Goal: Task Accomplishment & Management: Complete application form

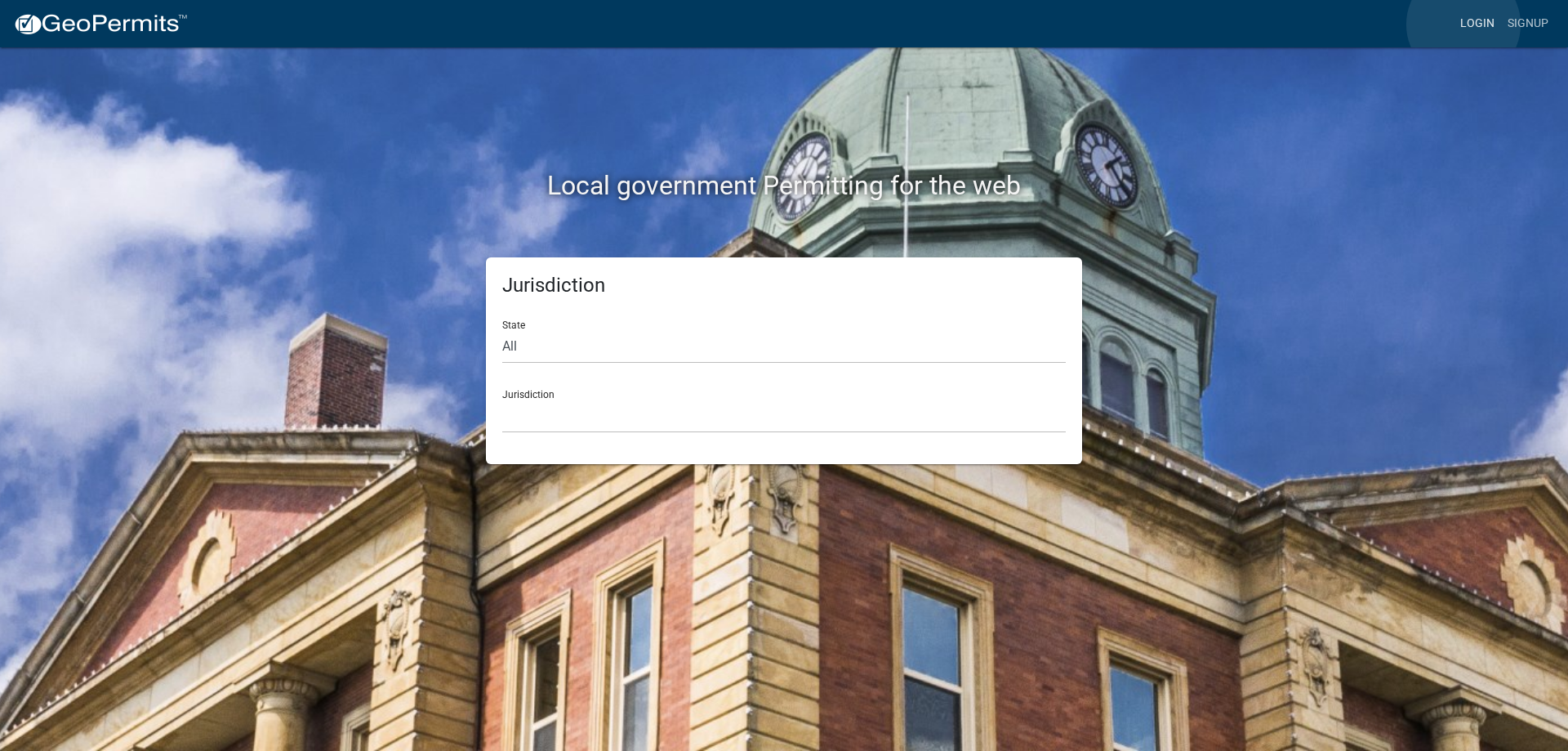
click at [1464, 25] on link "Login" at bounding box center [1477, 24] width 47 height 31
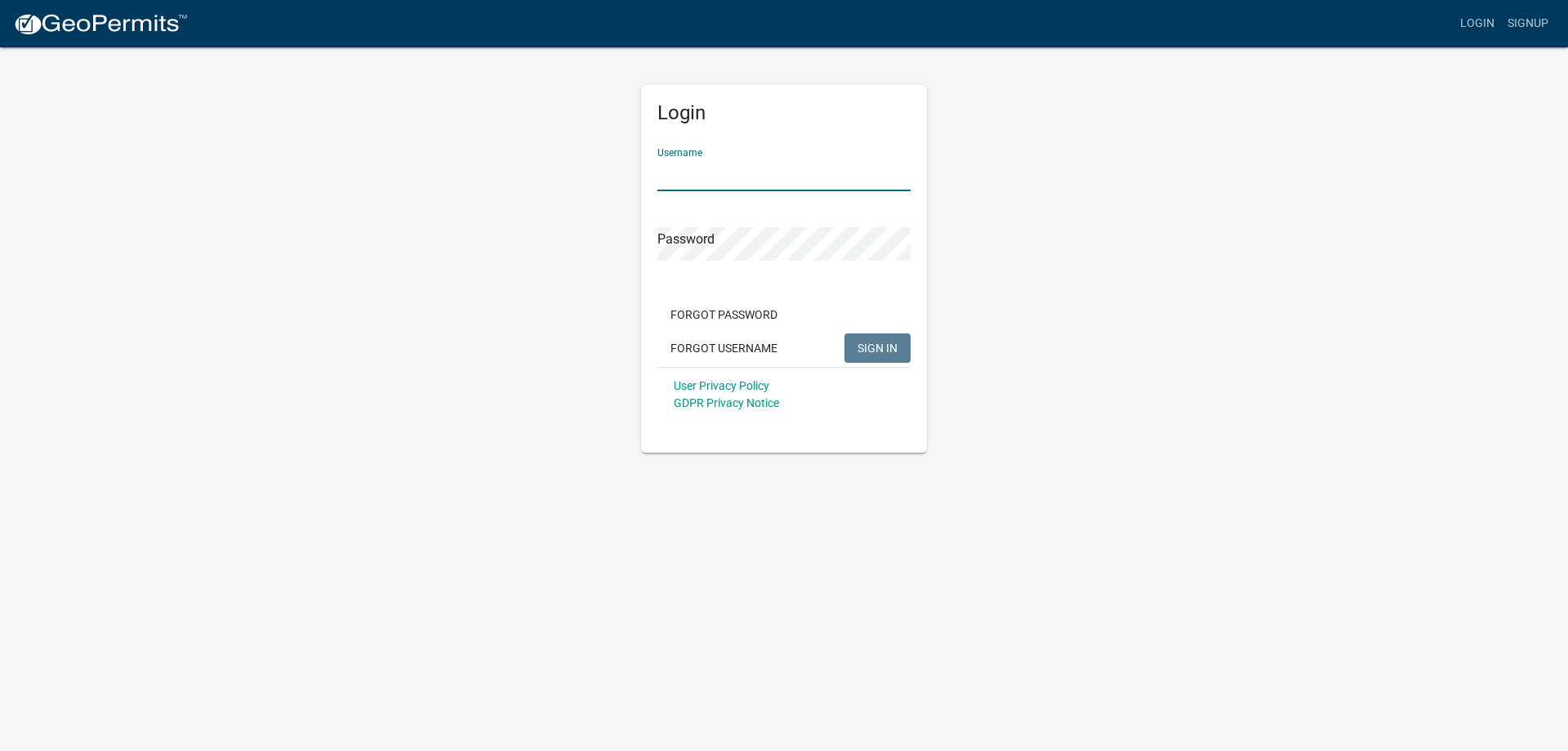
click at [725, 176] on input "Username" at bounding box center [784, 174] width 253 height 34
type input "[PERSON_NAME]"
click at [881, 335] on button "SIGN IN" at bounding box center [877, 348] width 66 height 30
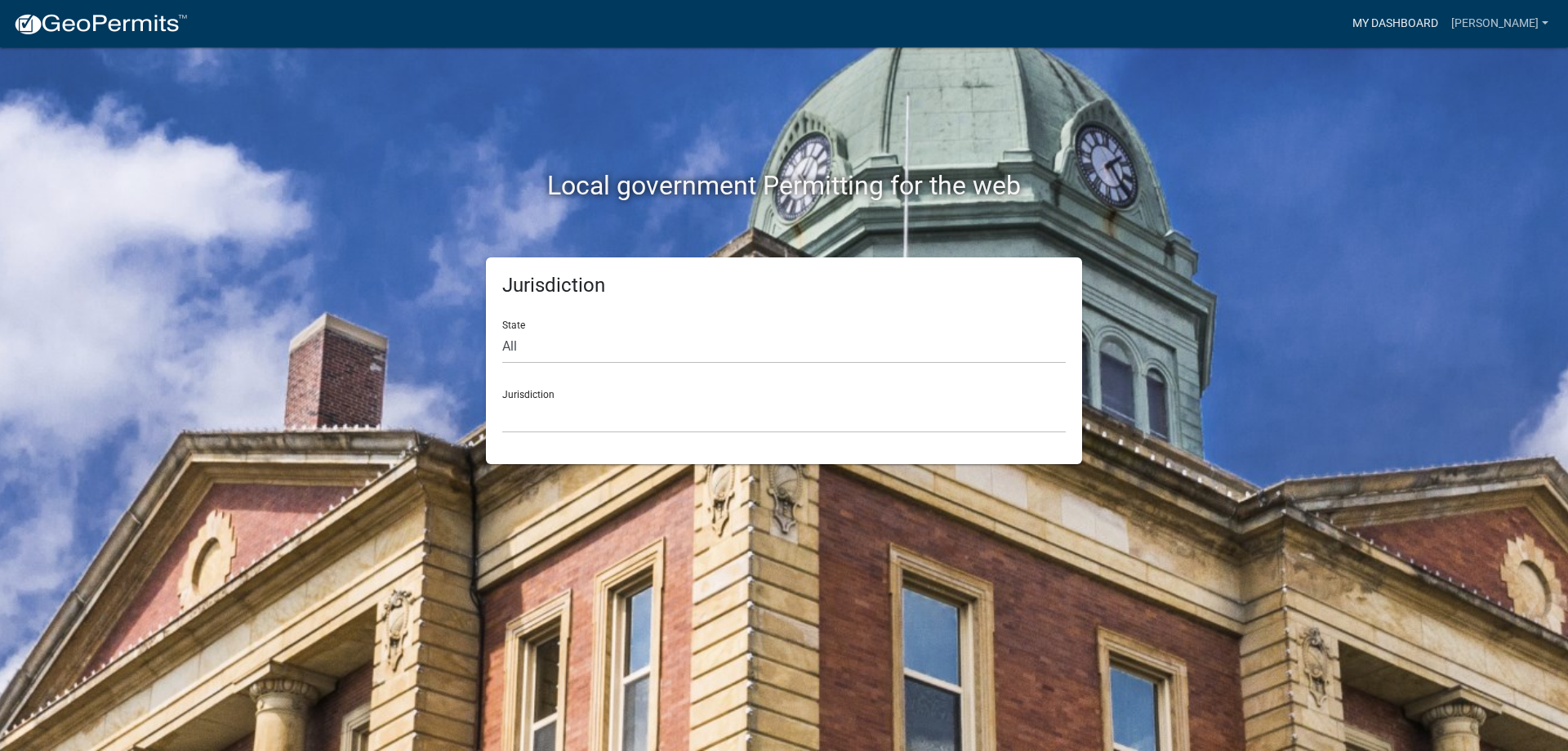
click at [1432, 25] on link "My Dashboard" at bounding box center [1395, 24] width 99 height 31
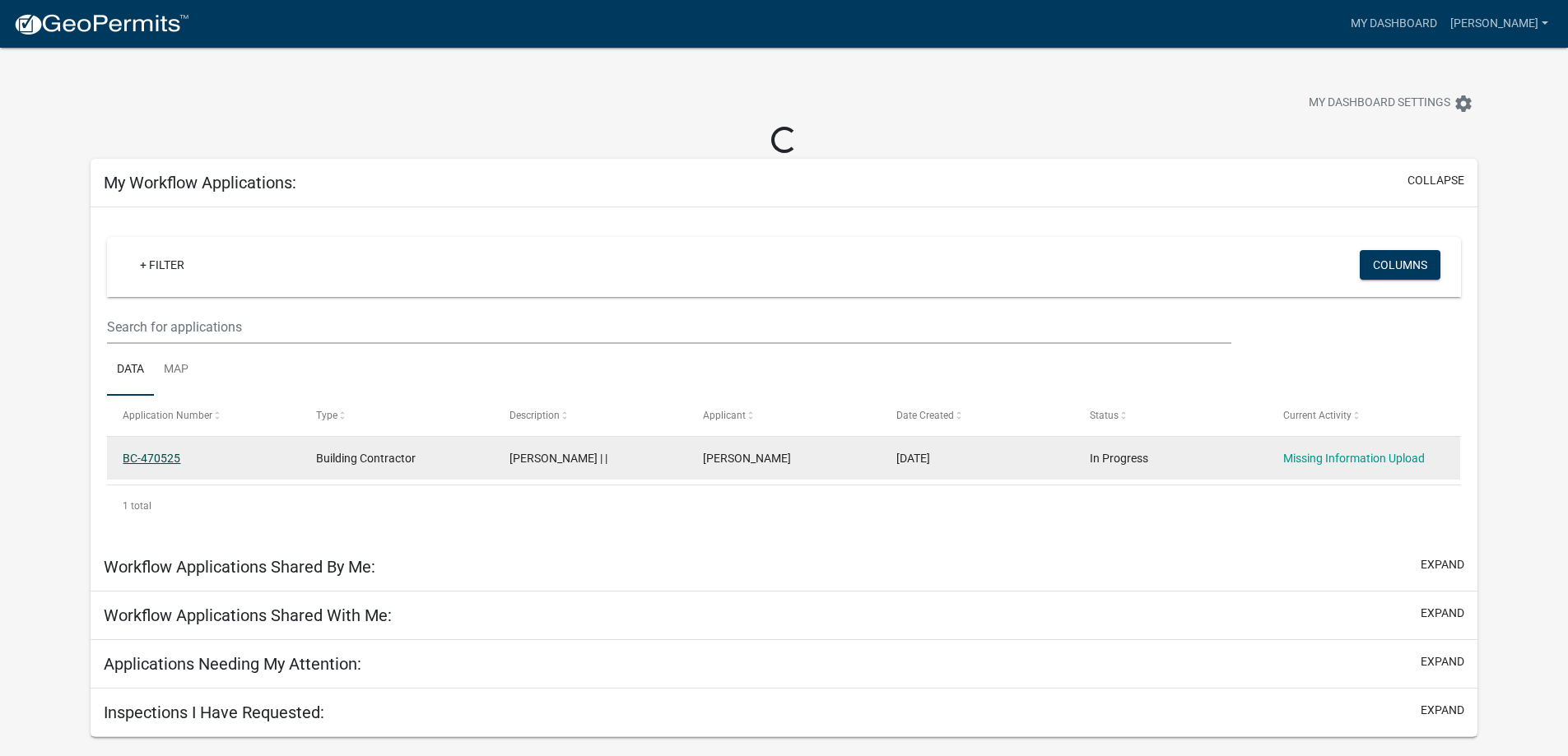
click at [154, 455] on link "BC-470525" at bounding box center [151, 458] width 58 height 14
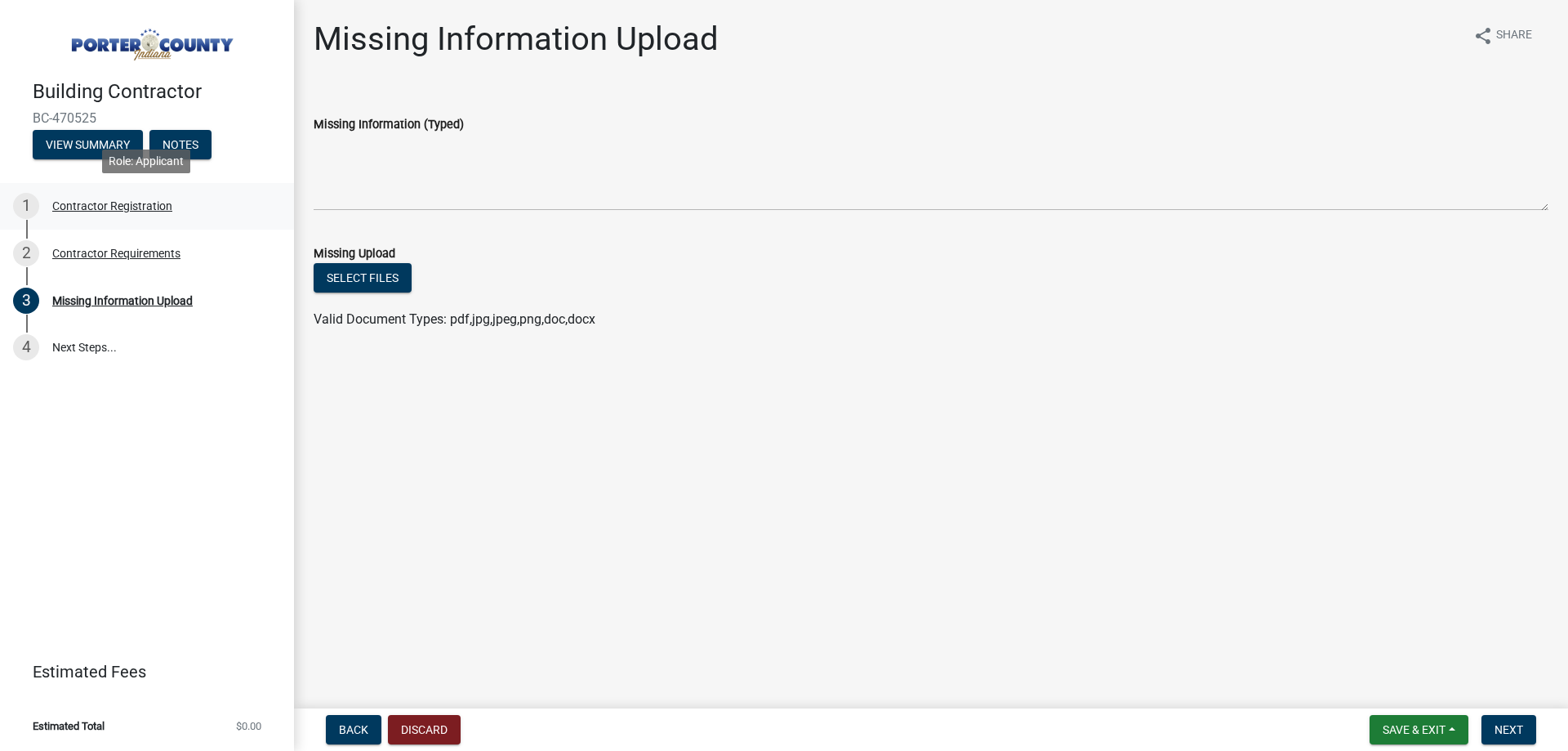
click at [113, 208] on div "Contractor Registration" at bounding box center [112, 206] width 120 height 11
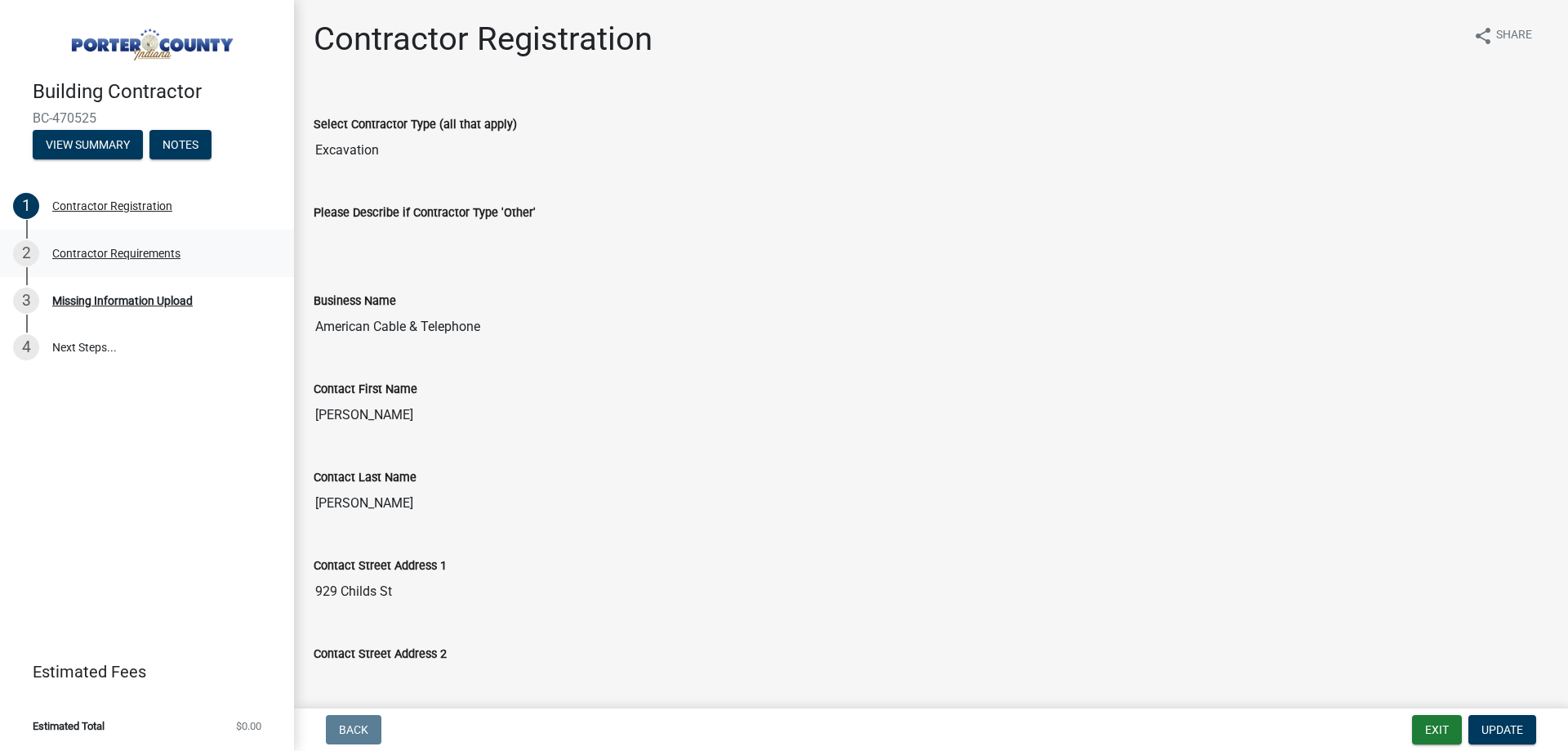
click at [96, 252] on div "Contractor Requirements" at bounding box center [117, 253] width 128 height 11
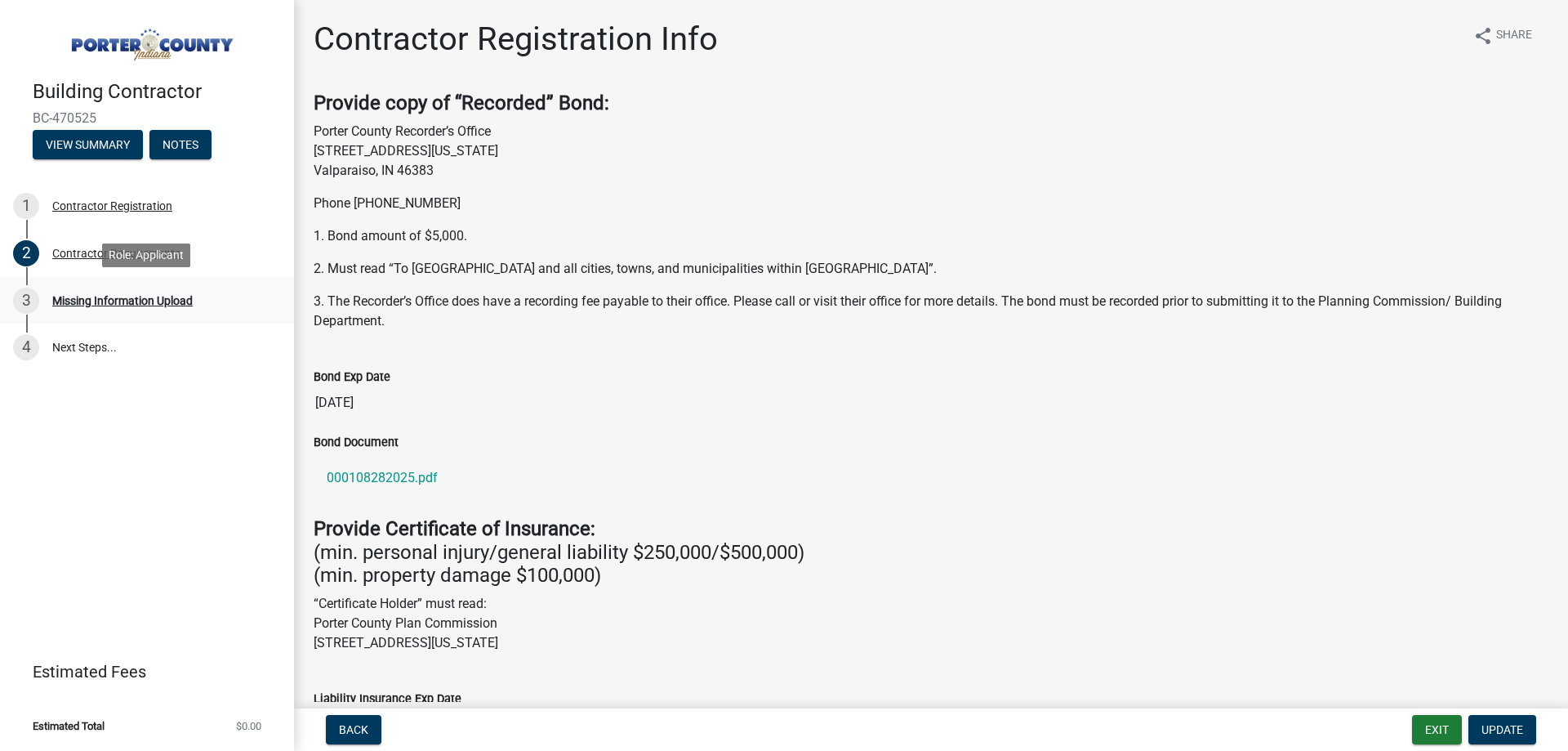
click at [103, 301] on div "Missing Information Upload" at bounding box center [123, 301] width 141 height 11
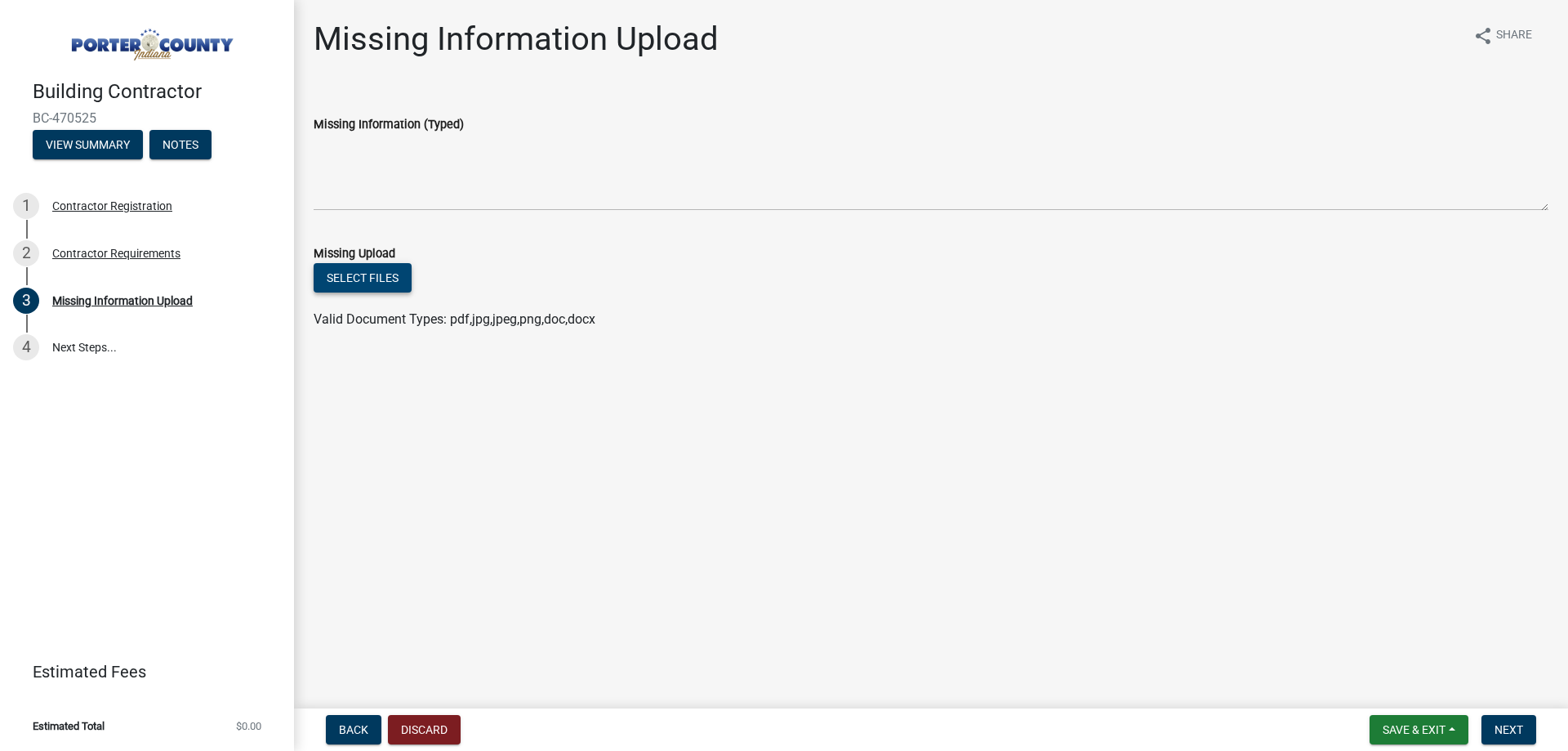
click at [394, 284] on button "Select files" at bounding box center [362, 278] width 98 height 30
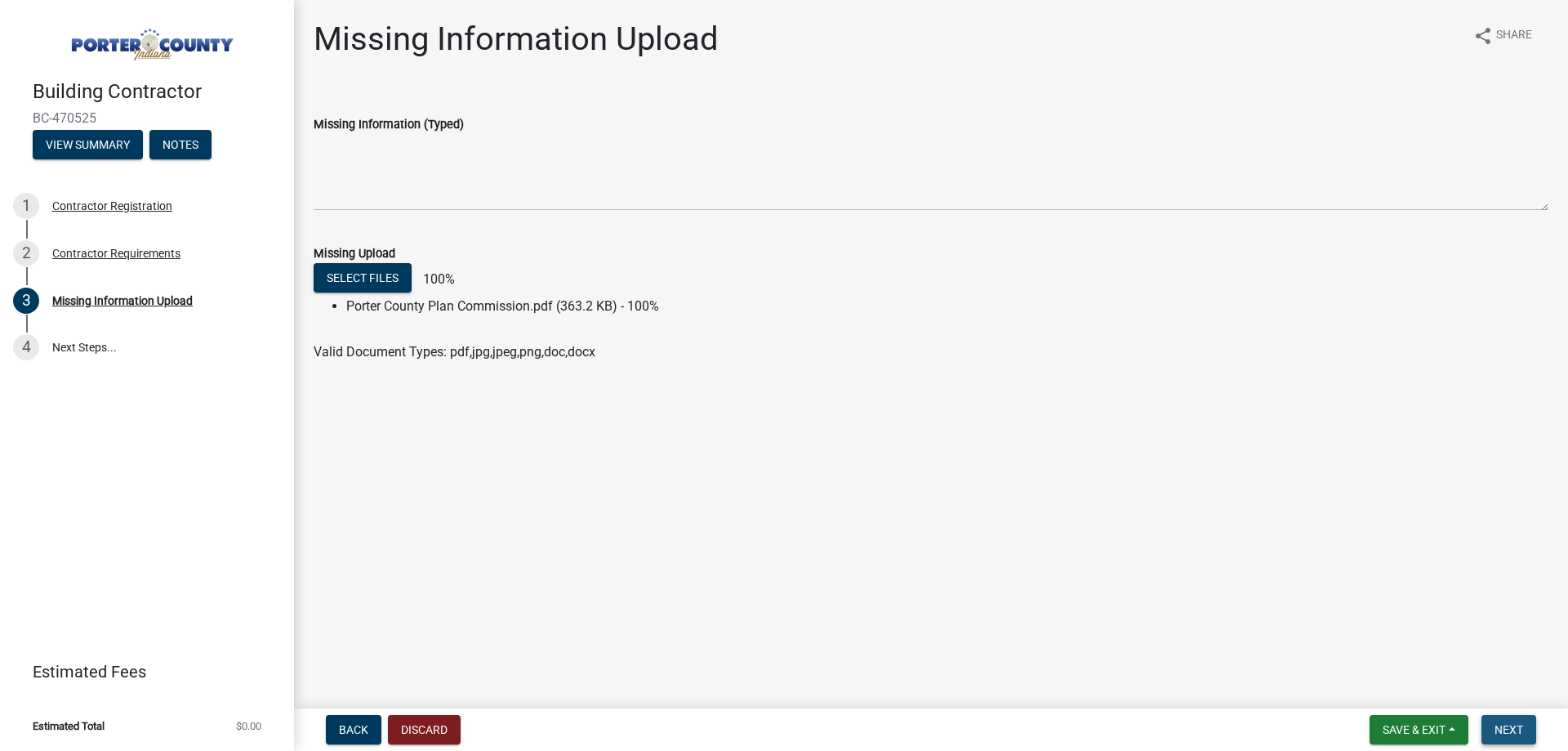
click at [1511, 720] on button "Next" at bounding box center [1509, 729] width 55 height 30
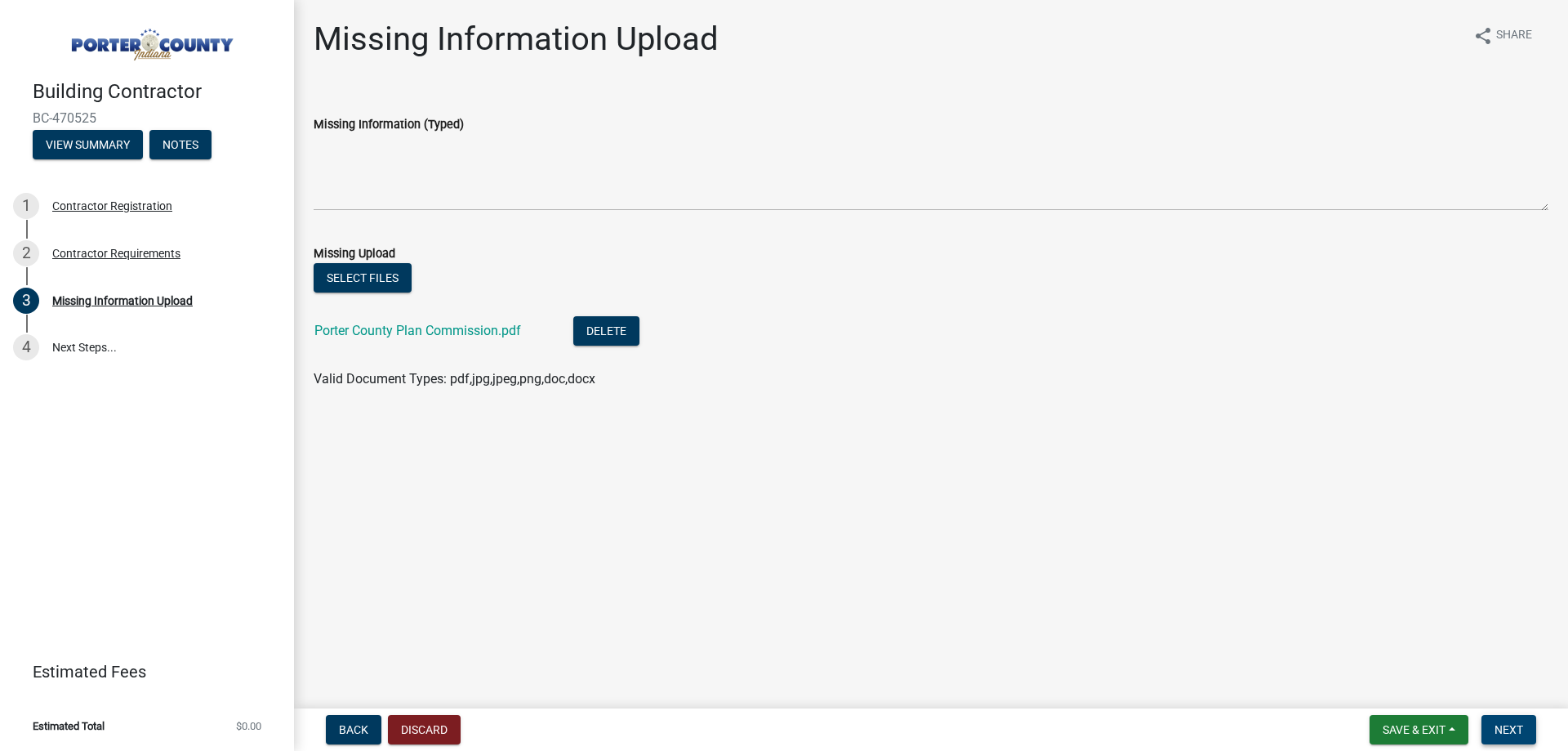
click at [1505, 730] on span "Next" at bounding box center [1510, 730] width 29 height 13
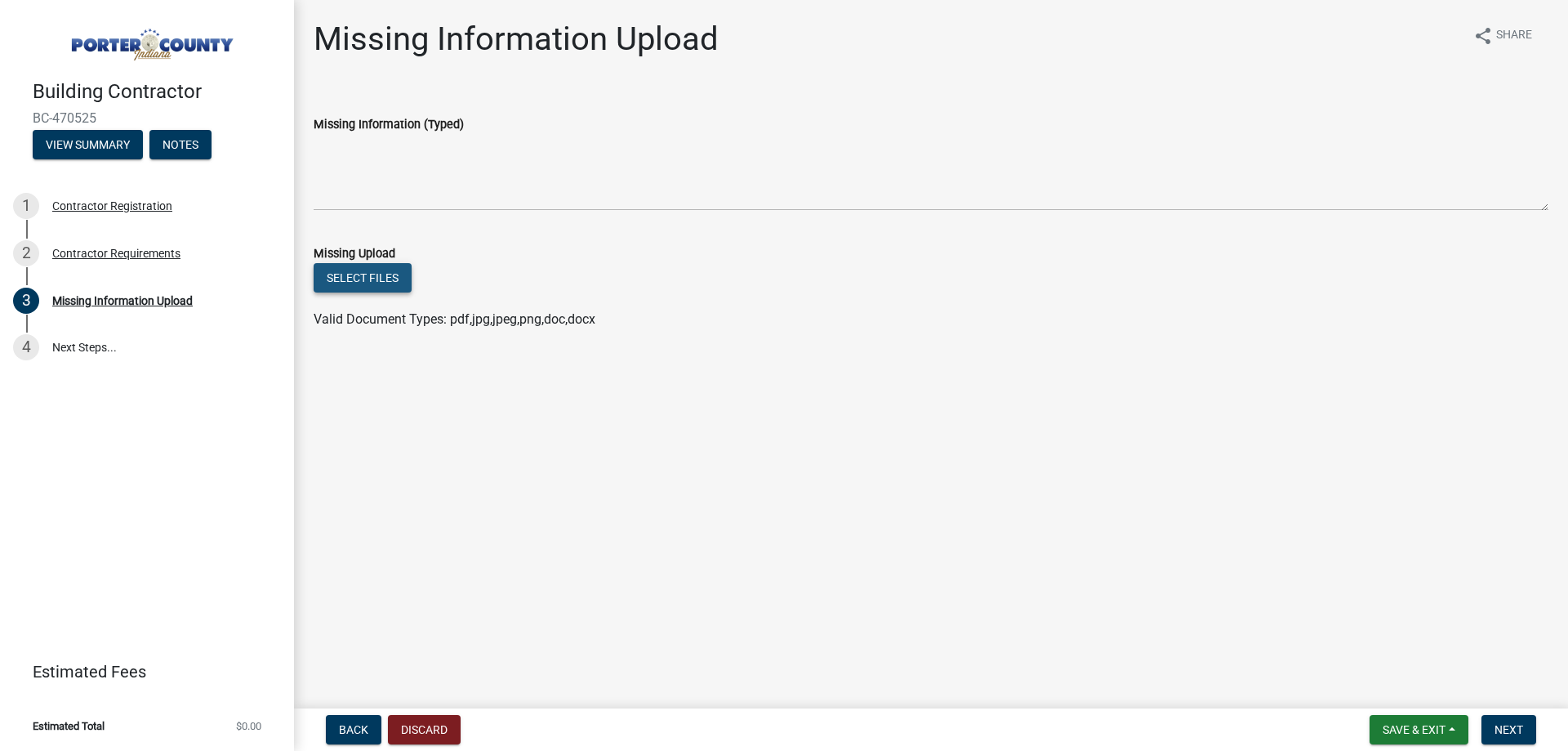
click at [389, 284] on button "Select files" at bounding box center [362, 278] width 98 height 30
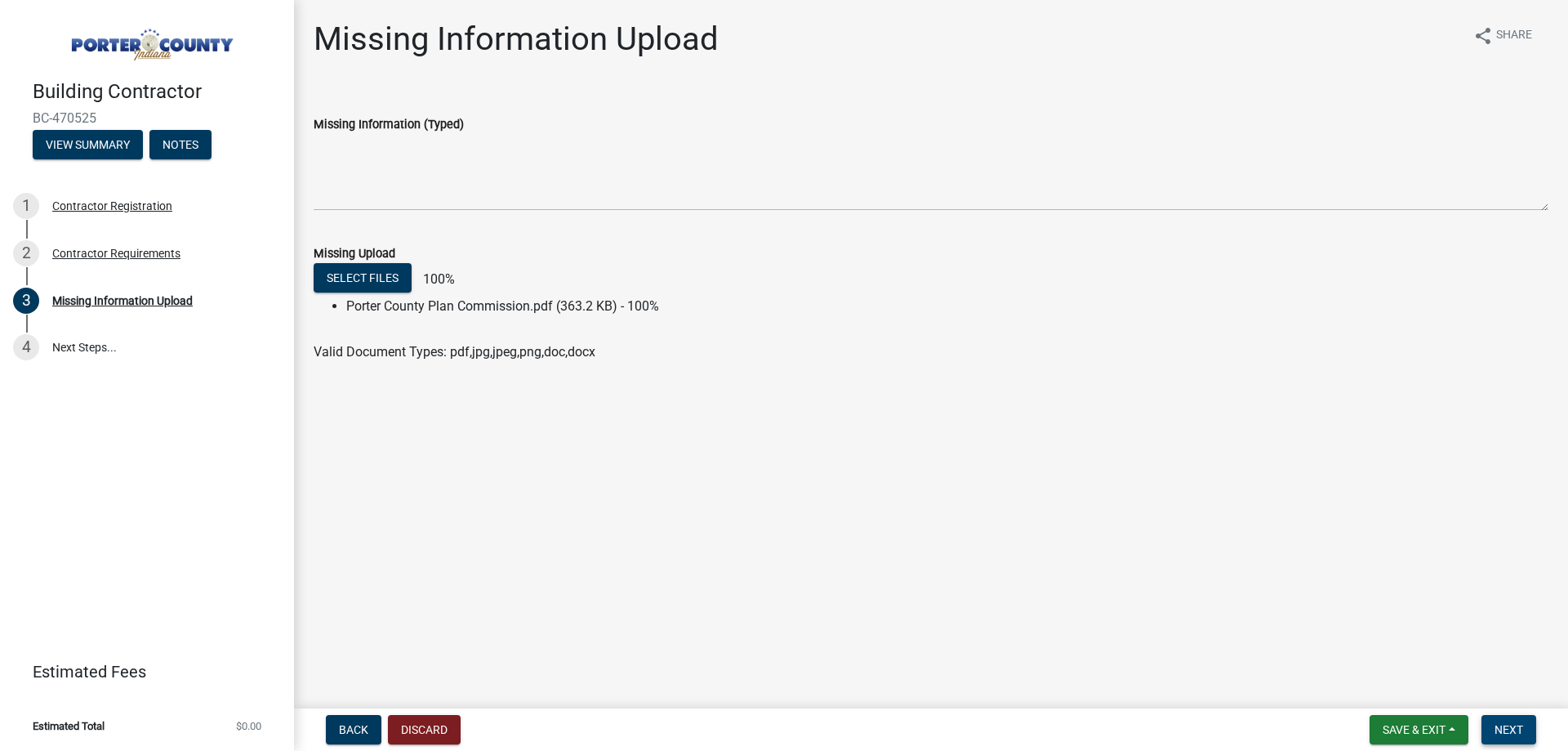
click at [1518, 726] on span "Next" at bounding box center [1510, 730] width 29 height 13
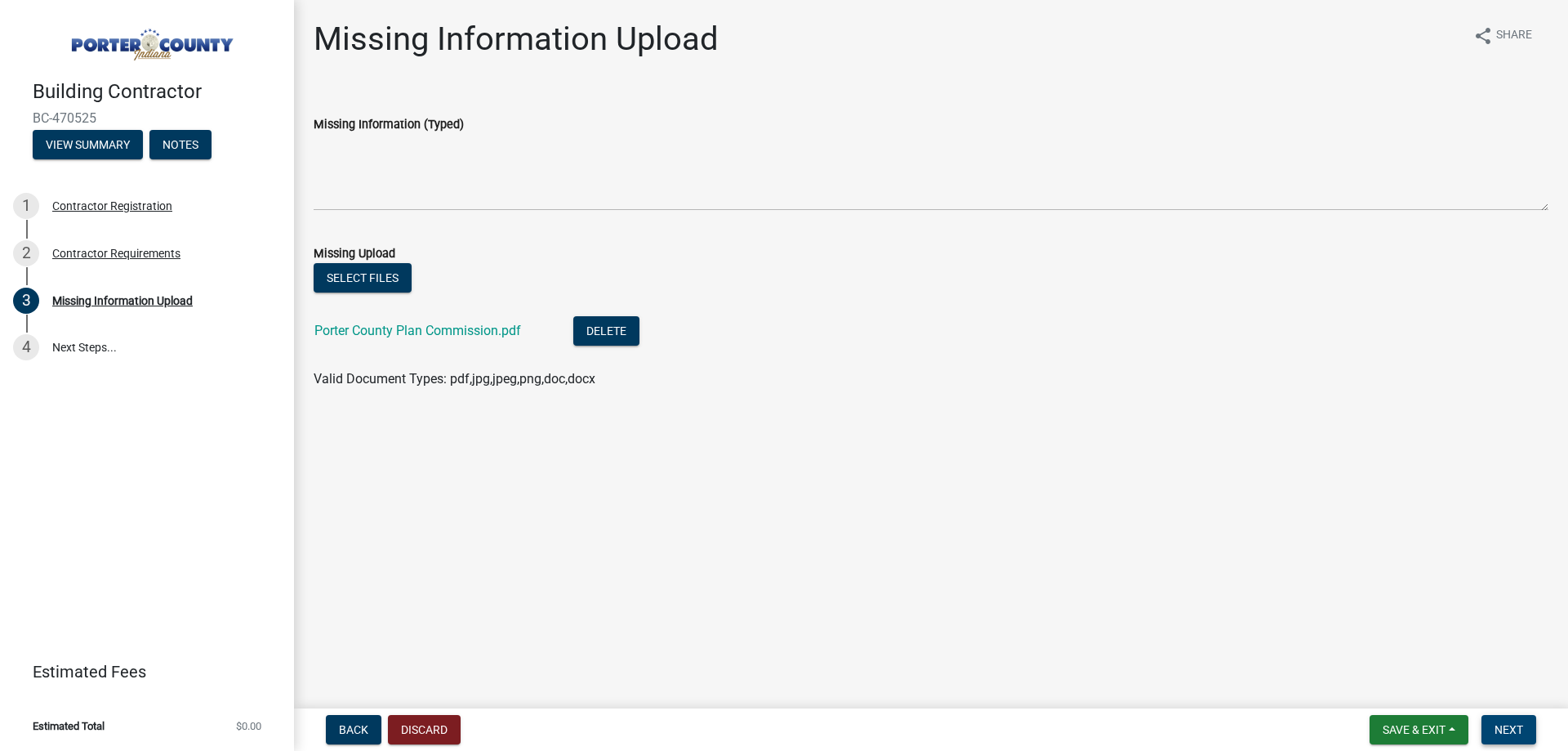
click at [1502, 731] on span "Next" at bounding box center [1510, 730] width 29 height 13
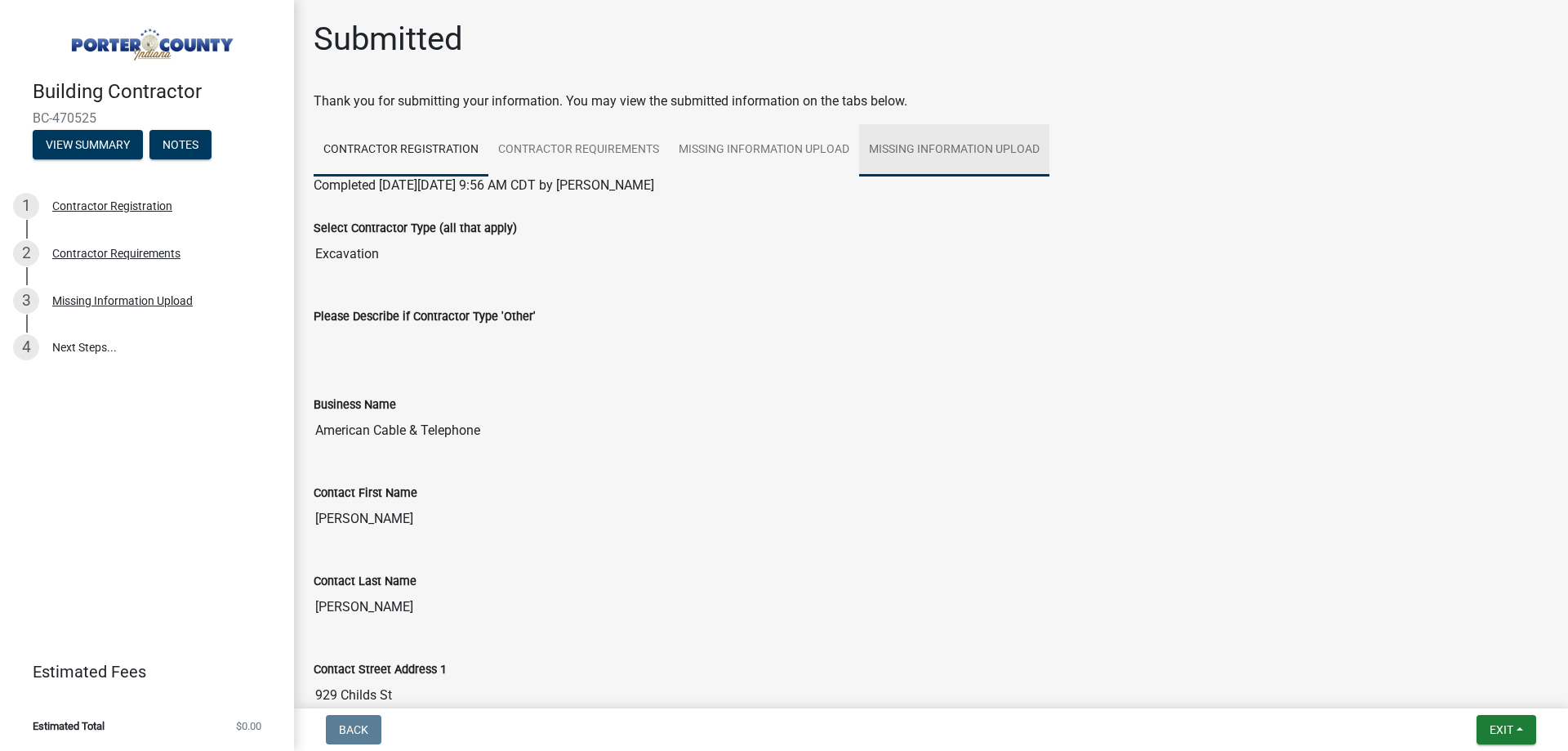
click at [964, 149] on link "Missing Information Upload" at bounding box center [954, 150] width 191 height 53
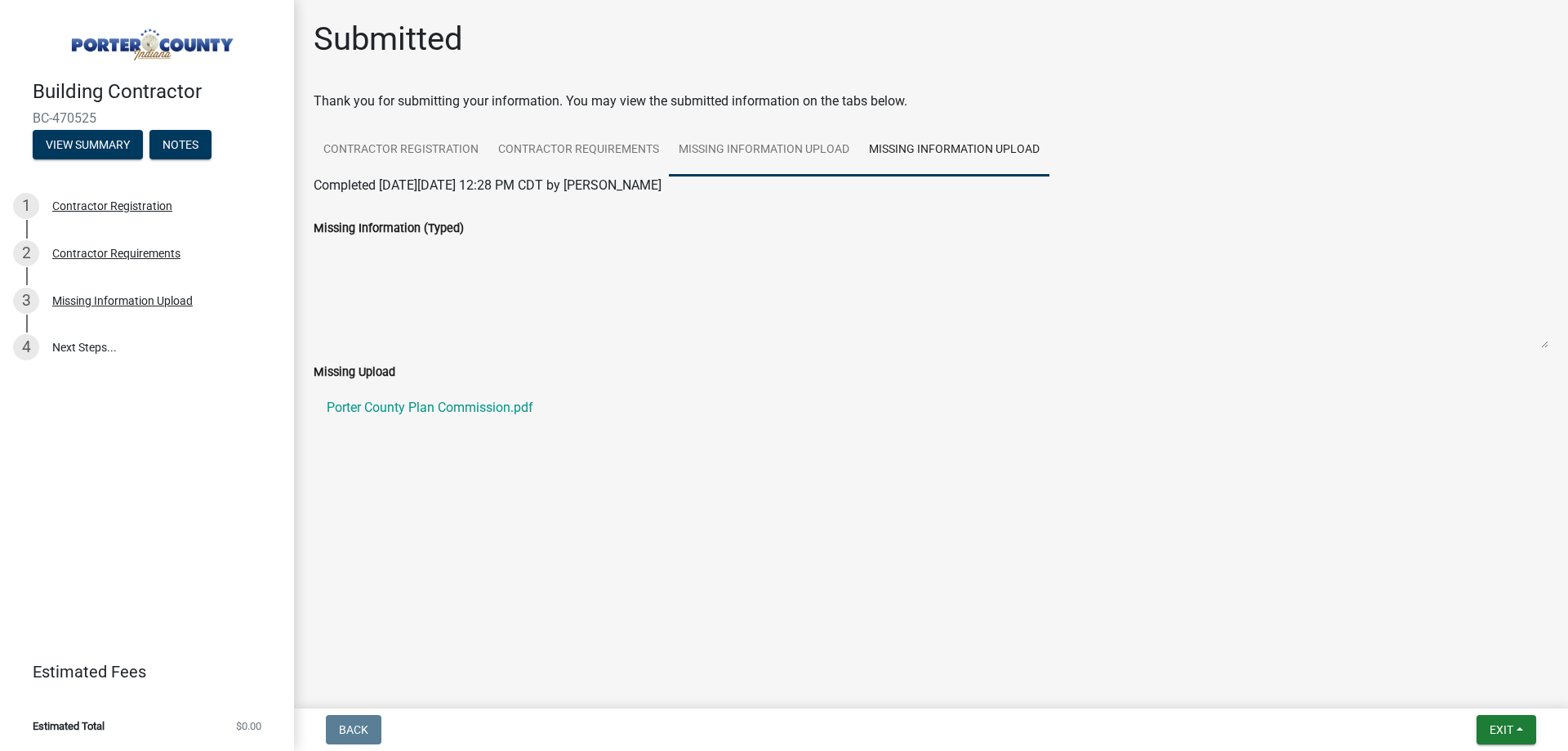
click at [802, 148] on link "Missing Information Upload" at bounding box center [763, 150] width 191 height 53
click at [628, 141] on link "Contractor Requirements" at bounding box center [579, 150] width 180 height 53
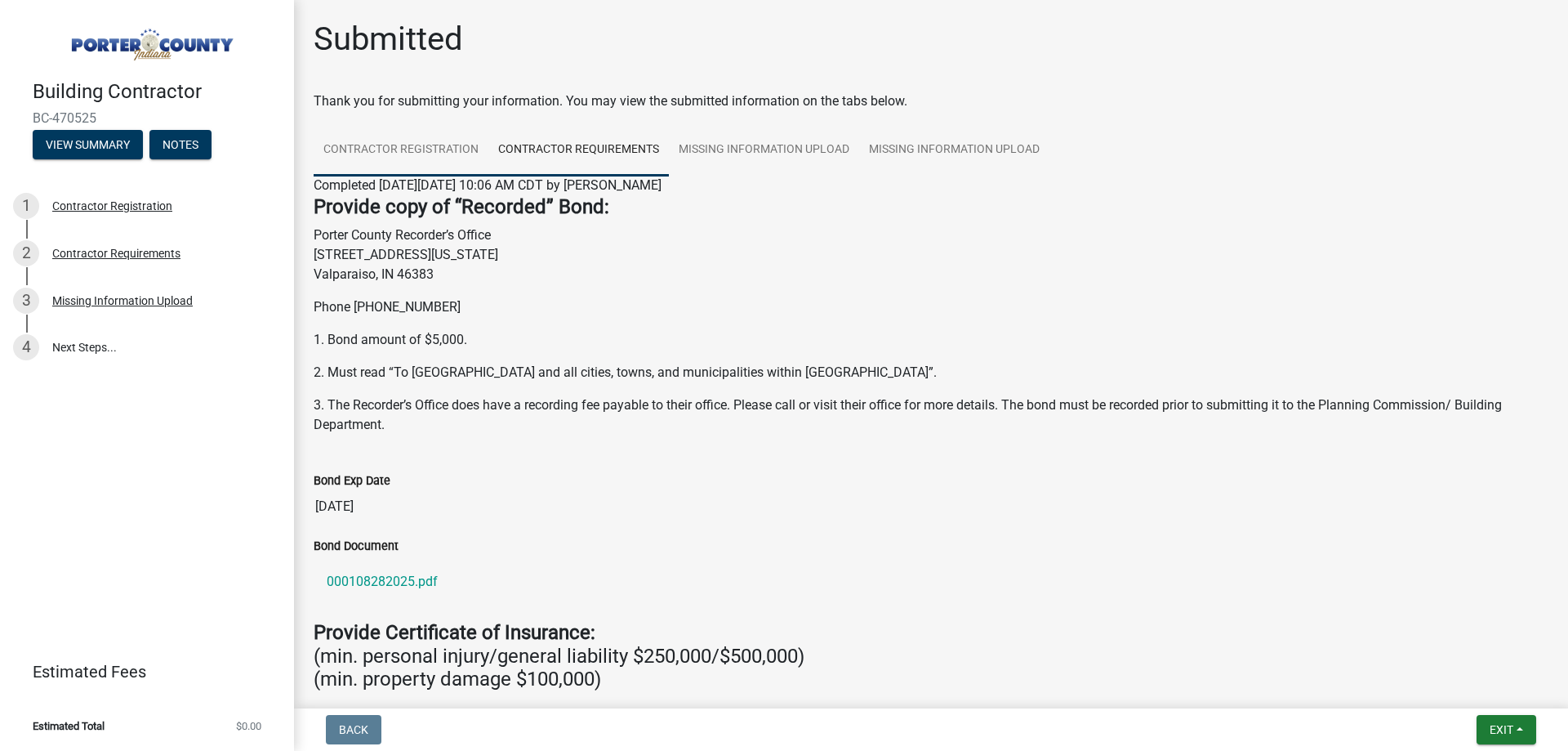
click at [389, 141] on link "Contractor Registration" at bounding box center [400, 150] width 175 height 53
